Goal: Information Seeking & Learning: Learn about a topic

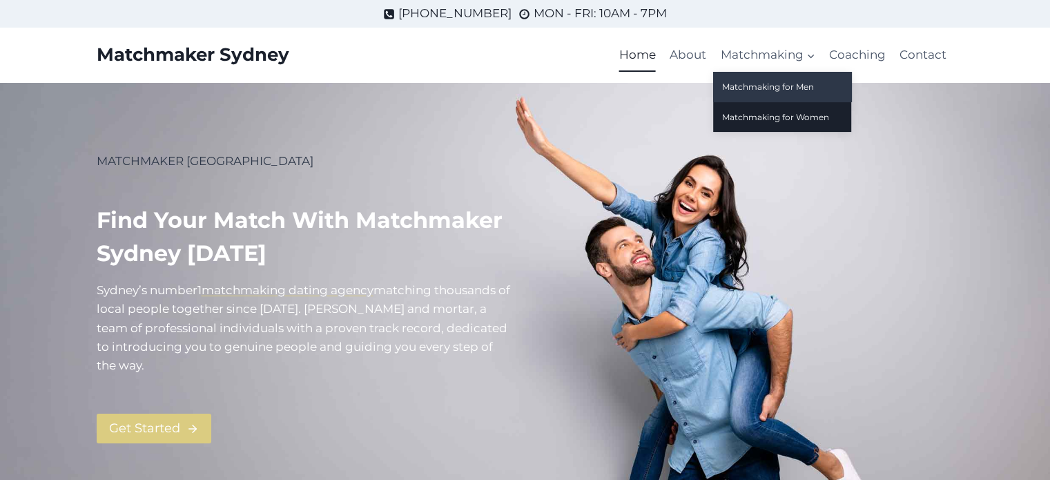
click at [773, 84] on link "Matchmaking for Men" at bounding box center [782, 87] width 138 height 30
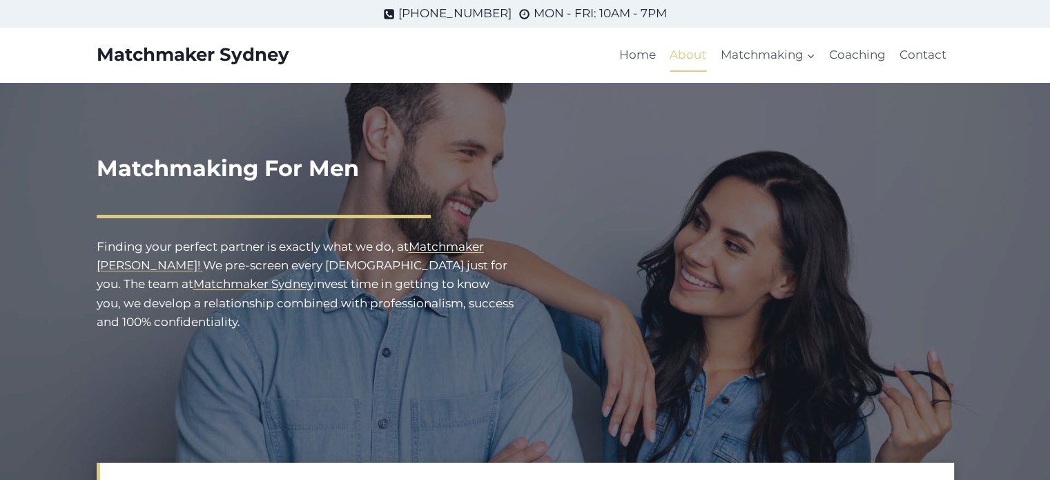
click at [688, 56] on link "About" at bounding box center [688, 55] width 50 height 33
